Goal: Information Seeking & Learning: Learn about a topic

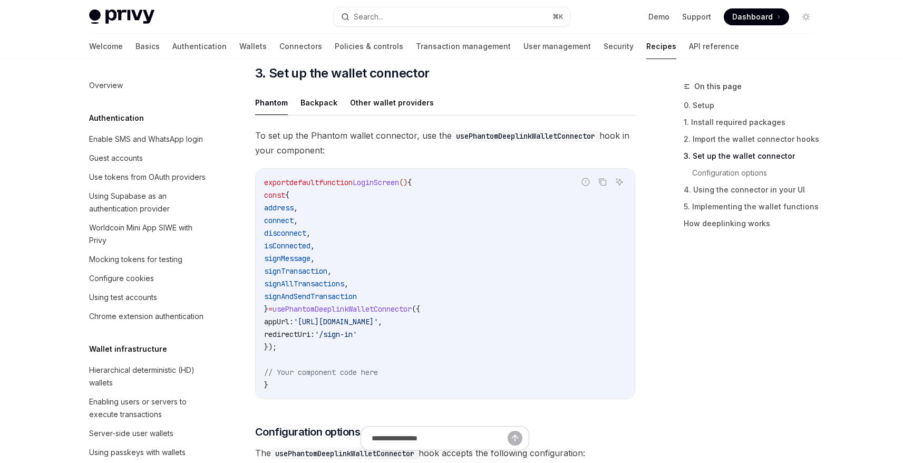
scroll to position [1108, 0]
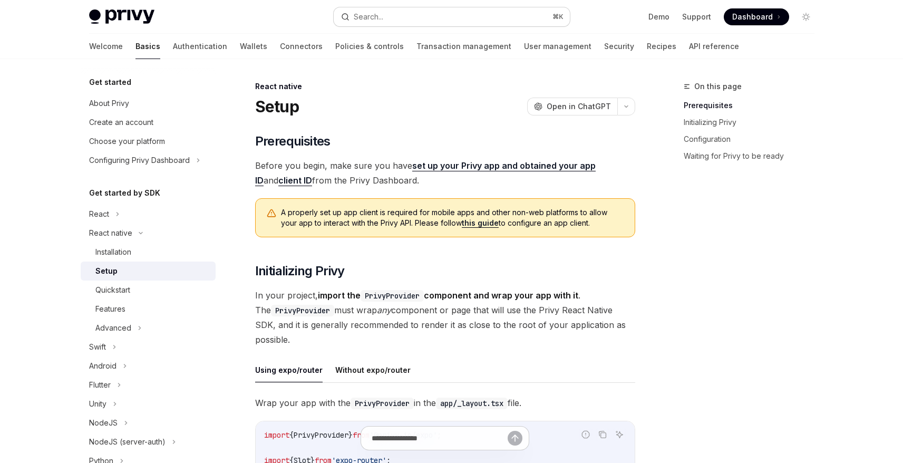
click at [414, 17] on button "Search... ⌘ K" at bounding box center [452, 16] width 236 height 19
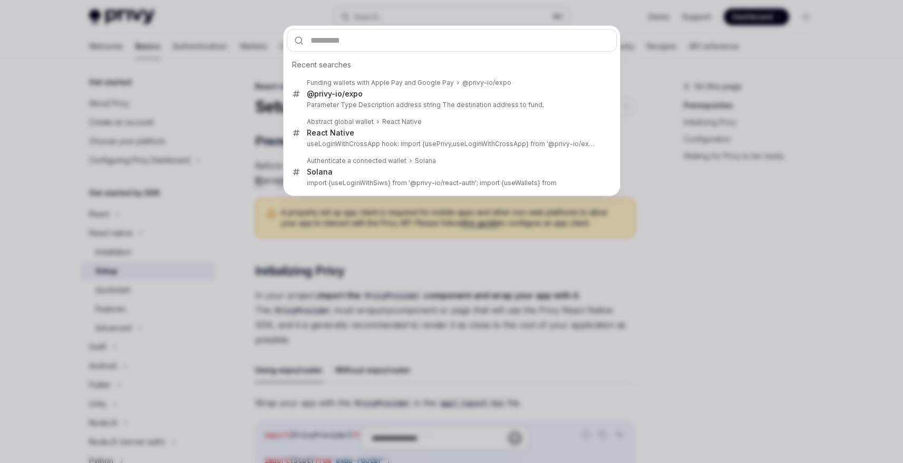
type input "**********"
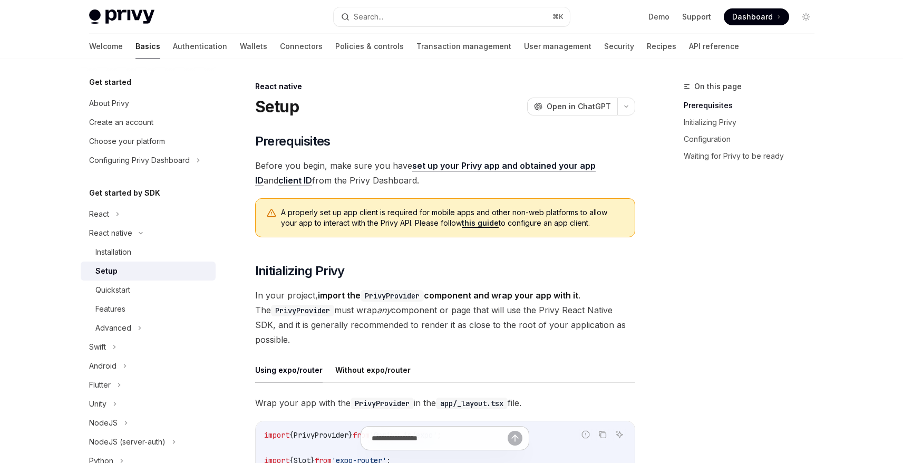
type textarea "*"
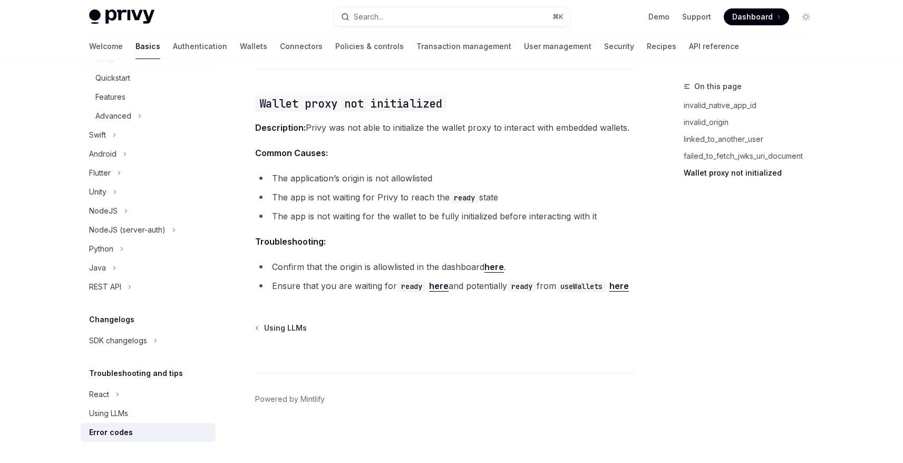
click at [495, 261] on link "here" at bounding box center [493, 266] width 19 height 11
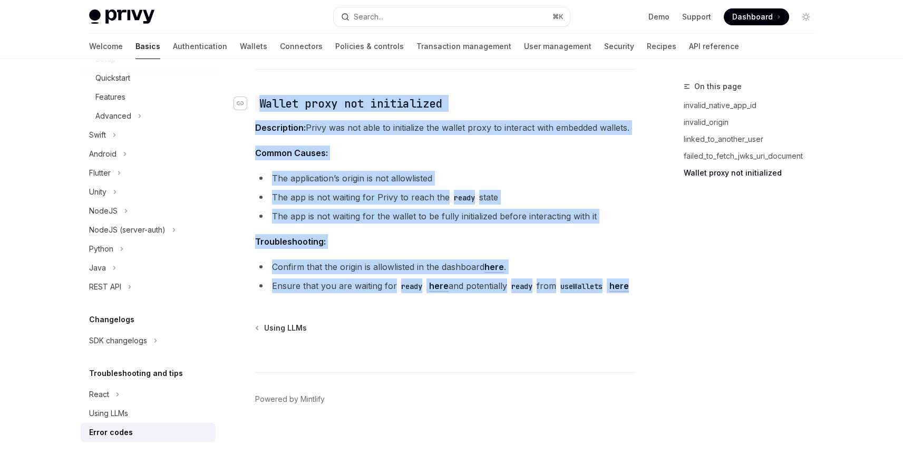
drag, startPoint x: 302, startPoint y: 286, endPoint x: 244, endPoint y: 88, distance: 205.7
copy div "​ Wallet proxy not initialized Description: Privy was not able to initialize th…"
click at [483, 171] on li "The application’s origin is not allowlisted" at bounding box center [445, 178] width 380 height 15
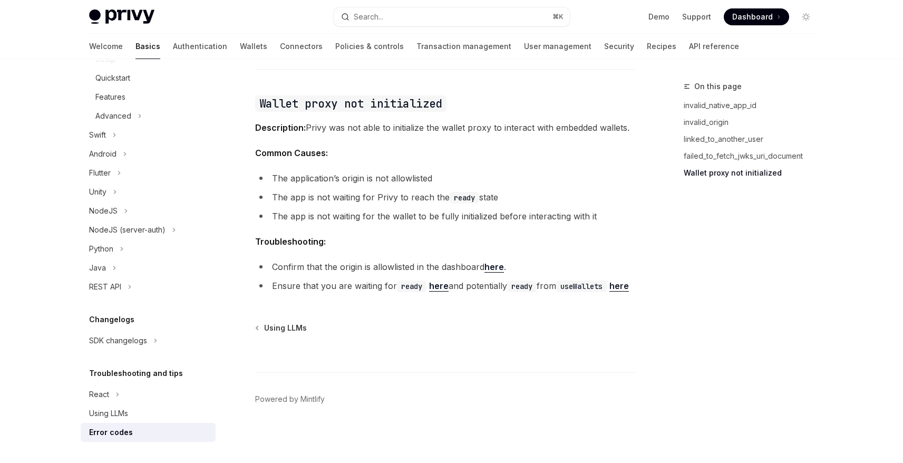
drag, startPoint x: 344, startPoint y: 185, endPoint x: 551, endPoint y: 185, distance: 207.1
click at [551, 190] on li "The app is not waiting for Privy to reach the ready state" at bounding box center [445, 197] width 380 height 15
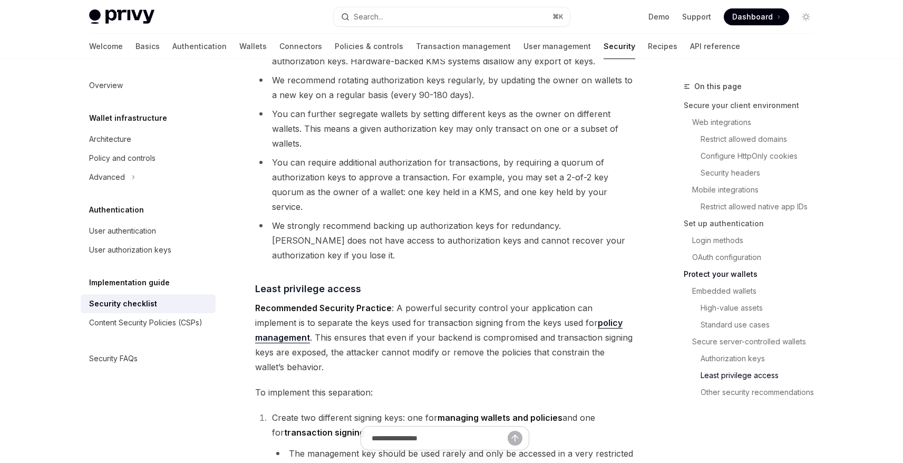
scroll to position [2415, 0]
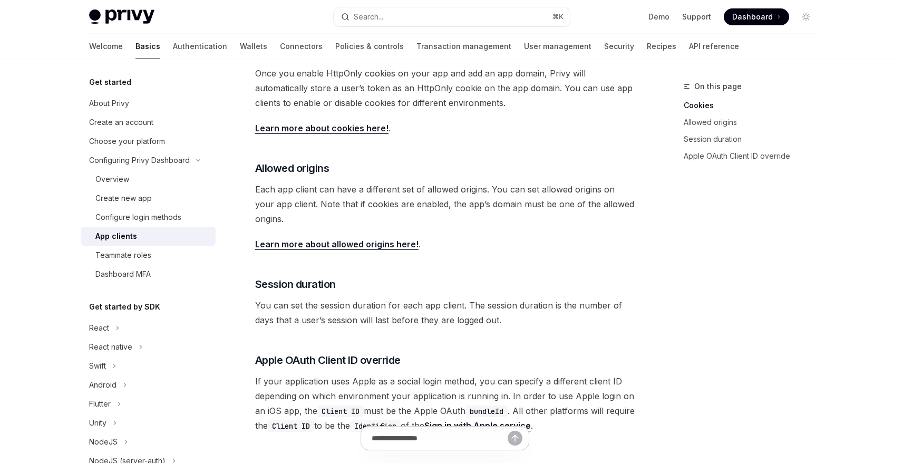
scroll to position [284, 0]
